Goal: Transaction & Acquisition: Download file/media

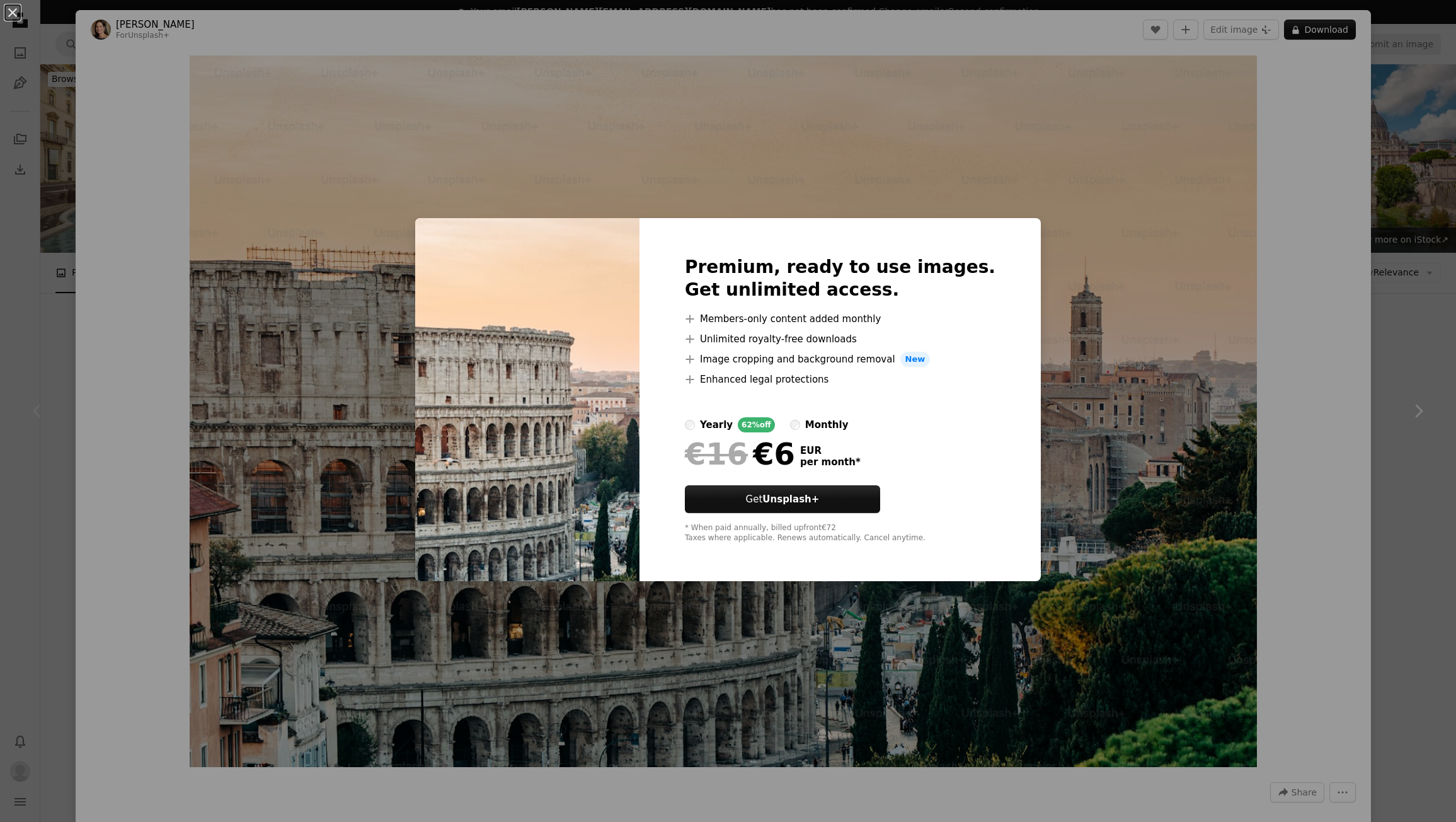
click at [919, 152] on div "An X shape Premium, ready to use images. Get unlimited access. A plus sign Memb…" at bounding box center [728, 411] width 1456 height 822
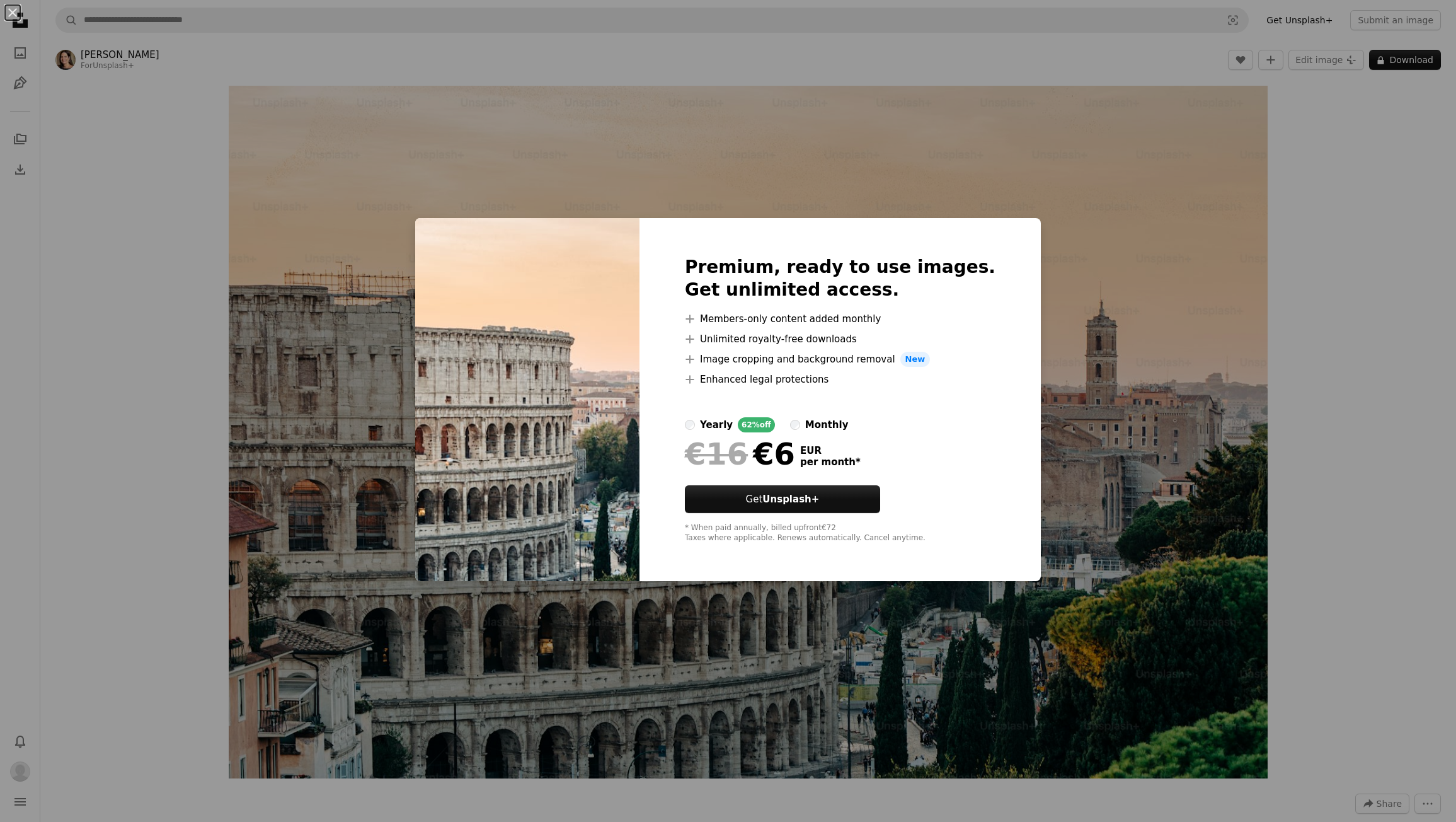
click at [908, 41] on div "An X shape Premium, ready to use images. Get unlimited access. A plus sign Memb…" at bounding box center [728, 411] width 1456 height 822
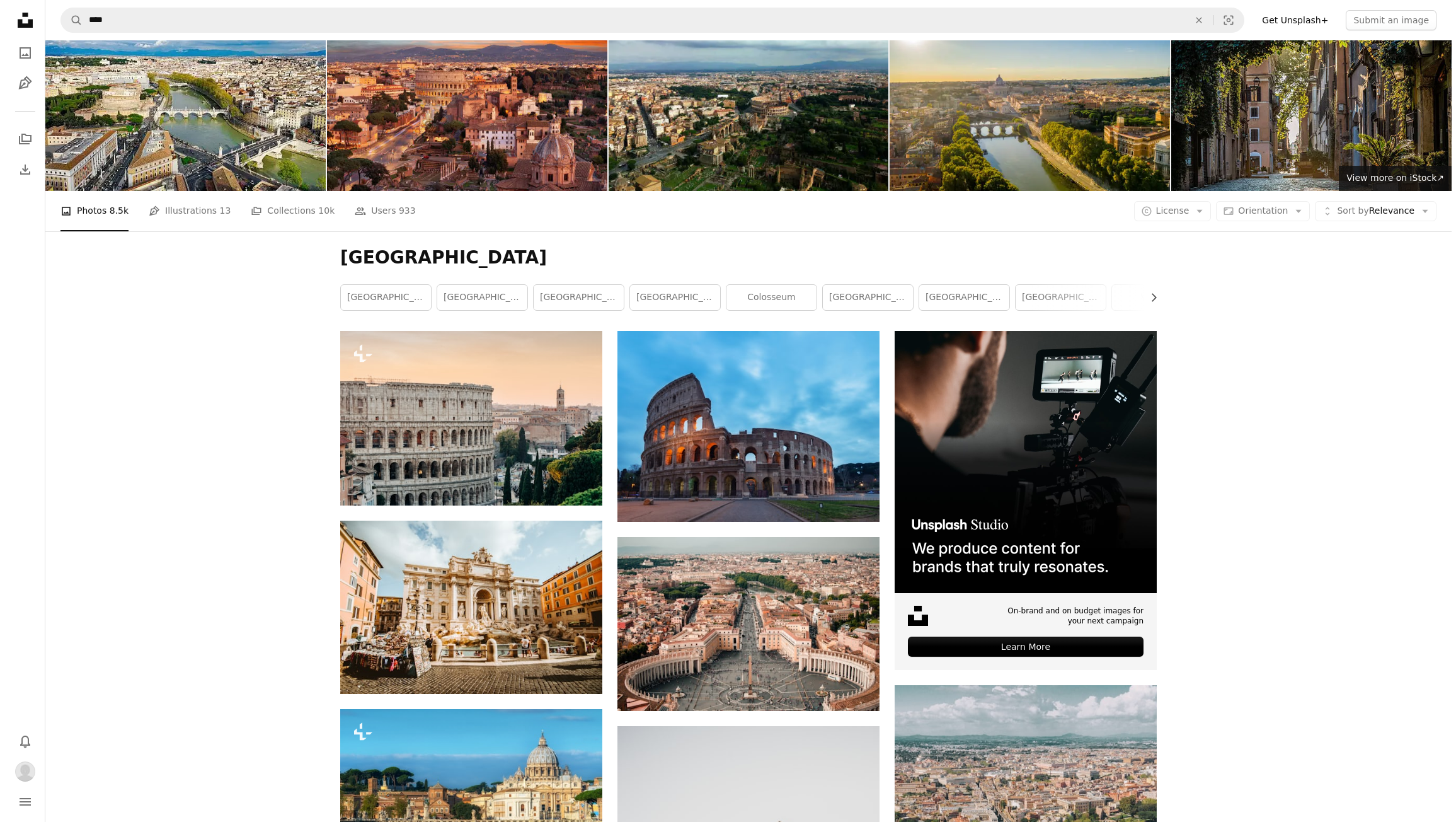
scroll to position [252, 0]
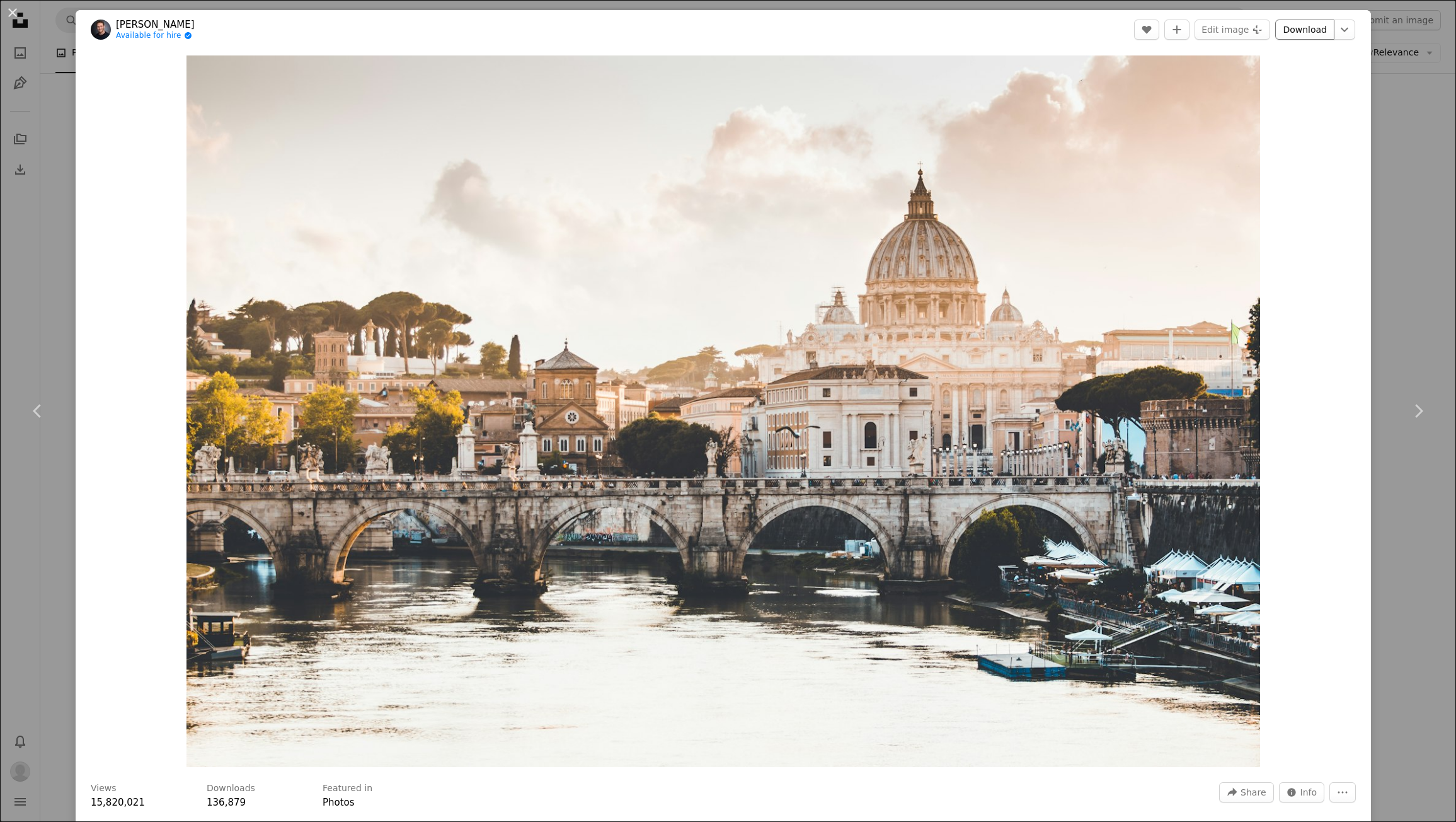
drag, startPoint x: 890, startPoint y: 303, endPoint x: 1309, endPoint y: 32, distance: 499.0
click at [1309, 32] on link "Download" at bounding box center [1304, 29] width 59 height 20
